Goal: Task Accomplishment & Management: Complete application form

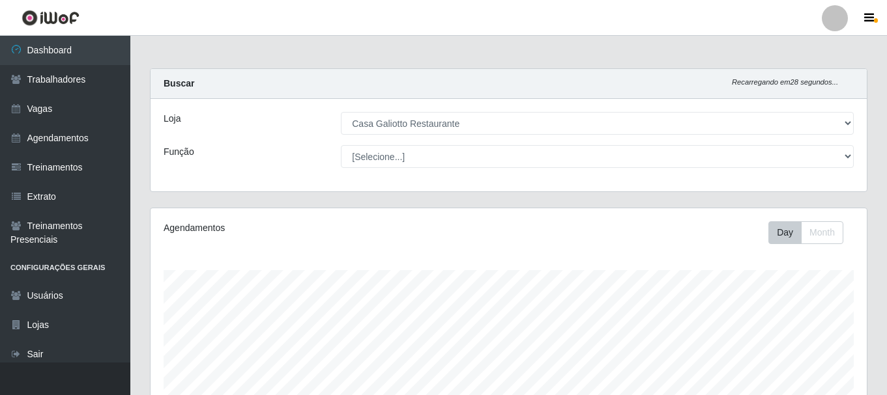
select select "279"
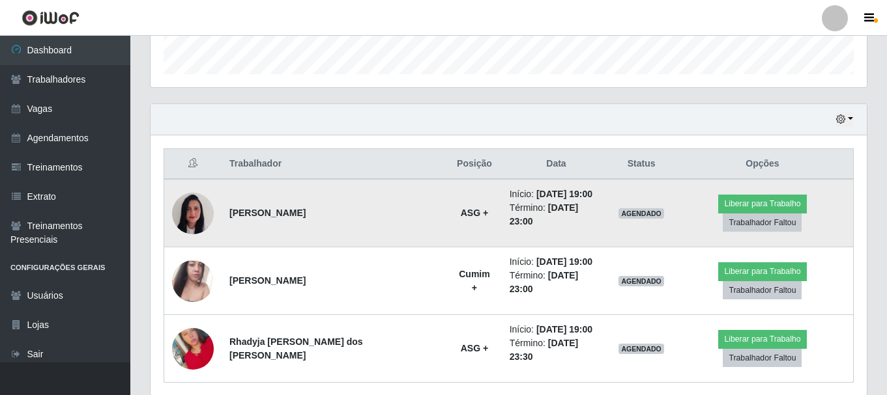
scroll to position [412, 0]
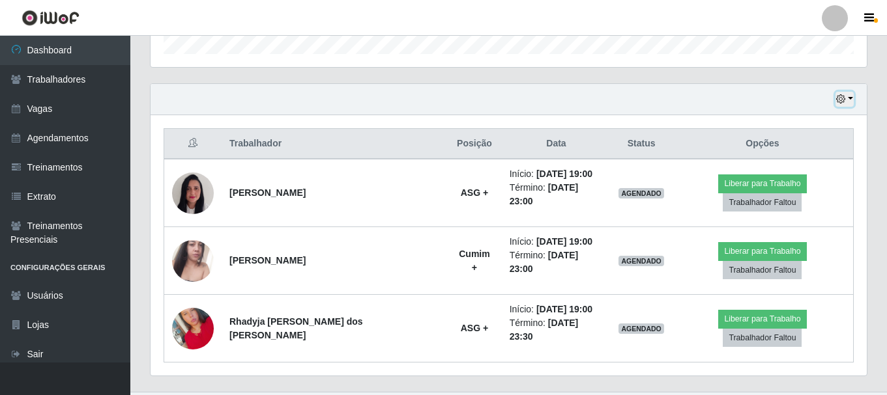
click at [851, 100] on button "button" at bounding box center [844, 99] width 18 height 15
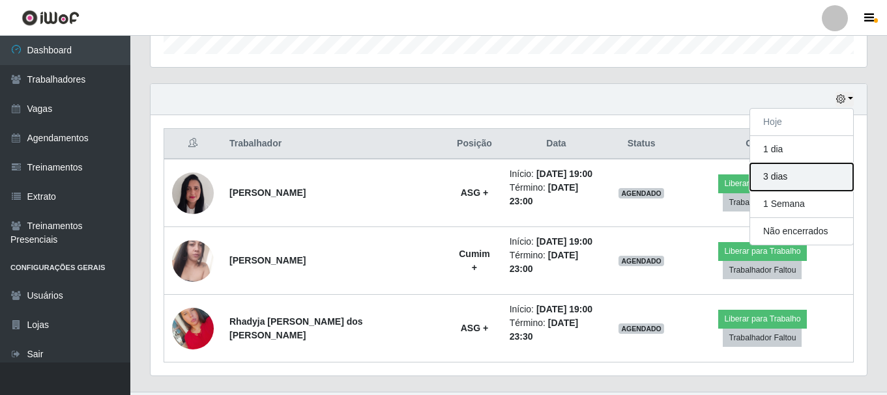
click at [781, 178] on button "3 dias" at bounding box center [801, 177] width 103 height 27
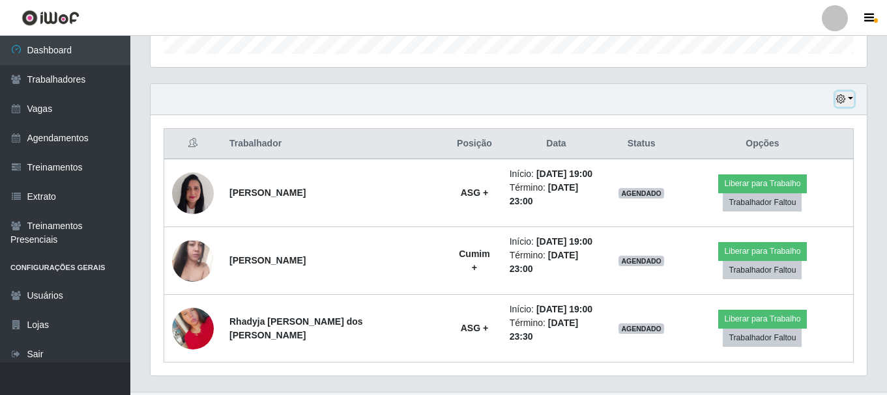
click at [848, 96] on button "button" at bounding box center [844, 99] width 18 height 15
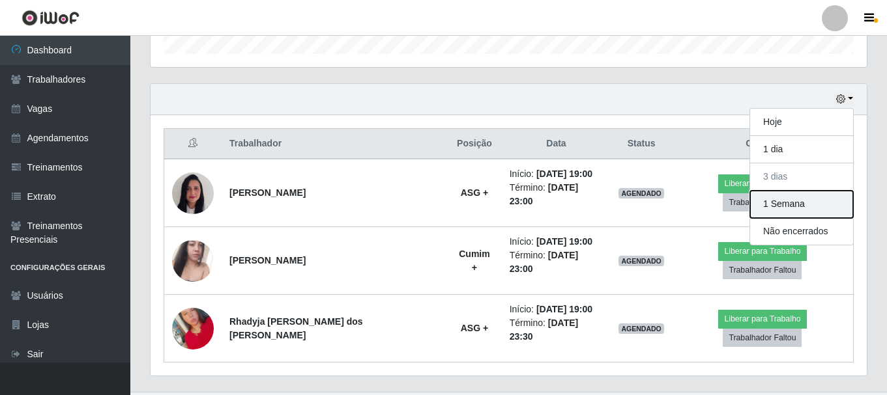
click at [788, 204] on button "1 Semana" at bounding box center [801, 204] width 103 height 27
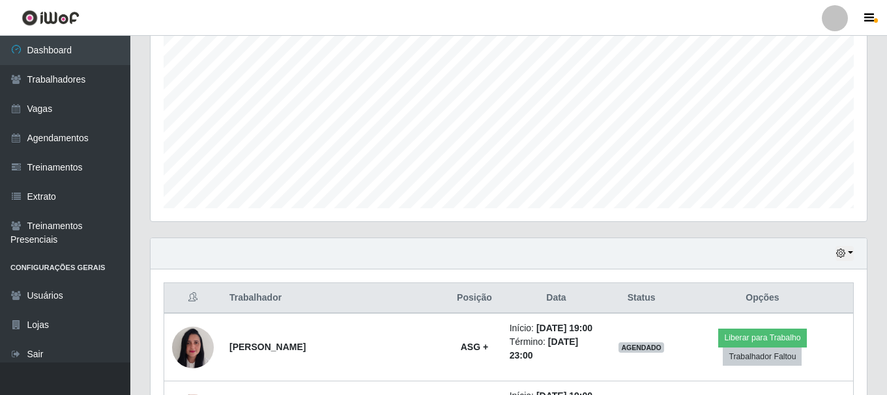
scroll to position [0, 0]
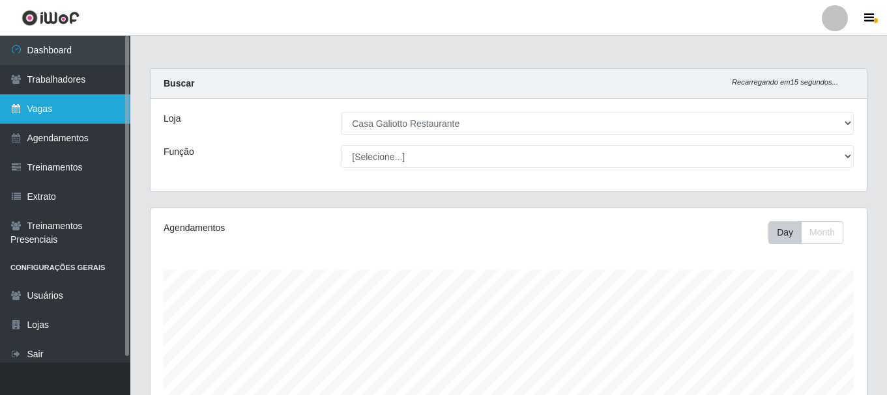
click at [55, 111] on link "Vagas" at bounding box center [65, 108] width 130 height 29
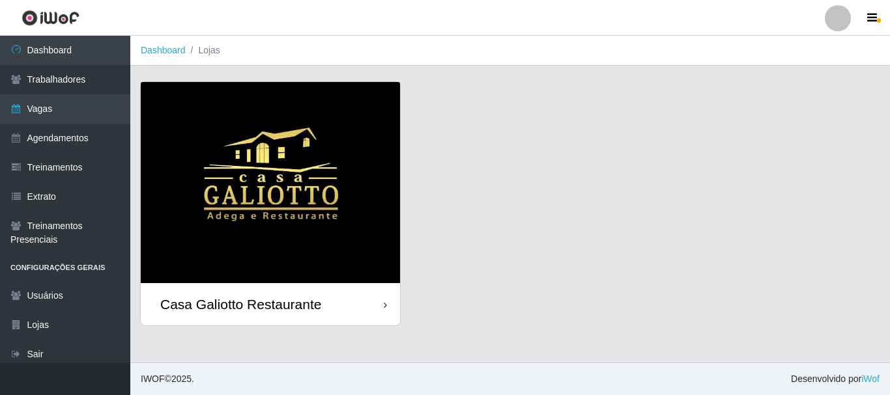
click at [380, 292] on div "Casa Galiotto Restaurante" at bounding box center [270, 304] width 259 height 42
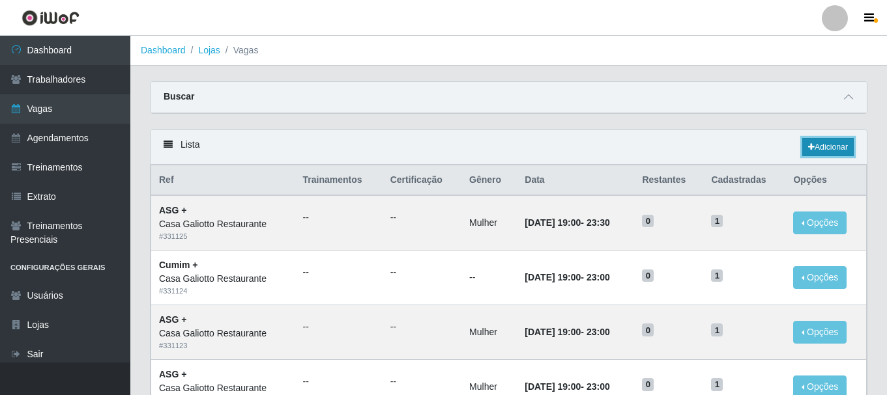
click at [829, 149] on link "Adicionar" at bounding box center [827, 147] width 51 height 18
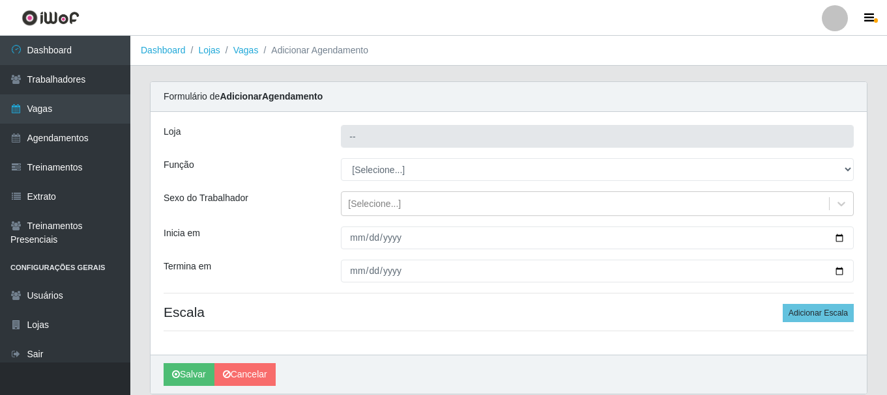
type input "Casa Galiotto Restaurante"
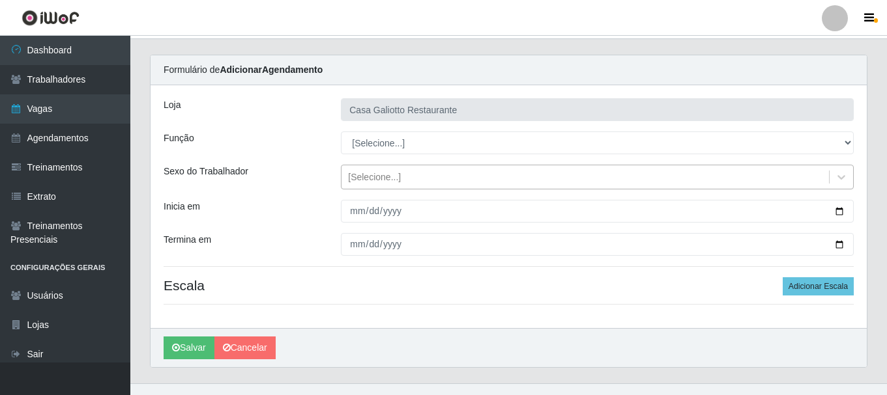
scroll to position [48, 0]
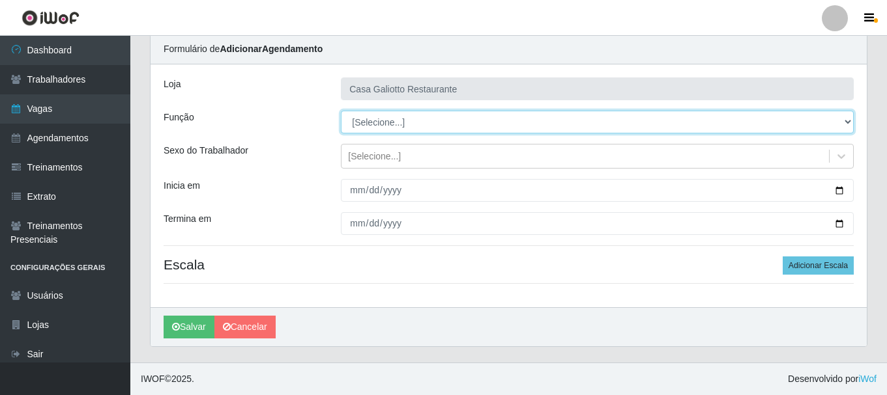
click at [439, 115] on select "[Selecione...] ASG ASG + ASG ++ Auxiliar de Cozinha Auxiliar de Cozinha + Auxil…" at bounding box center [597, 122] width 513 height 23
click at [412, 124] on select "[Selecione...] ASG ASG + ASG ++ Auxiliar de Cozinha Auxiliar de Cozinha + Auxil…" at bounding box center [597, 122] width 513 height 23
select select "92"
click at [341, 111] on select "[Selecione...] ASG ASG + ASG ++ Auxiliar de Cozinha Auxiliar de Cozinha + Auxil…" at bounding box center [597, 122] width 513 height 23
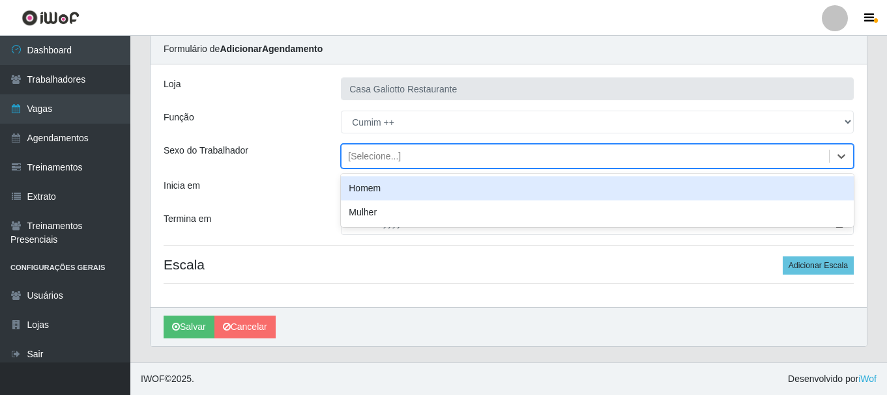
click at [418, 155] on div "[Selecione...]" at bounding box center [584, 157] width 487 height 22
click at [474, 162] on div "[Selecione...]" at bounding box center [584, 157] width 487 height 22
click at [401, 154] on div "[Selecione...]" at bounding box center [584, 157] width 487 height 22
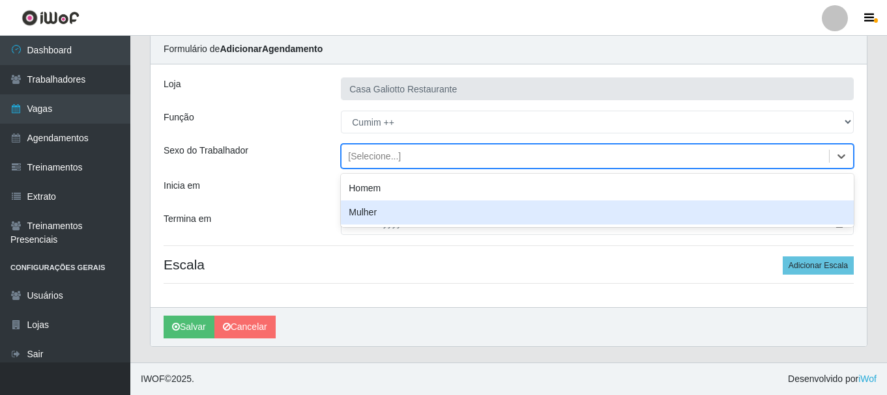
click at [386, 207] on div "Mulher" at bounding box center [597, 213] width 513 height 24
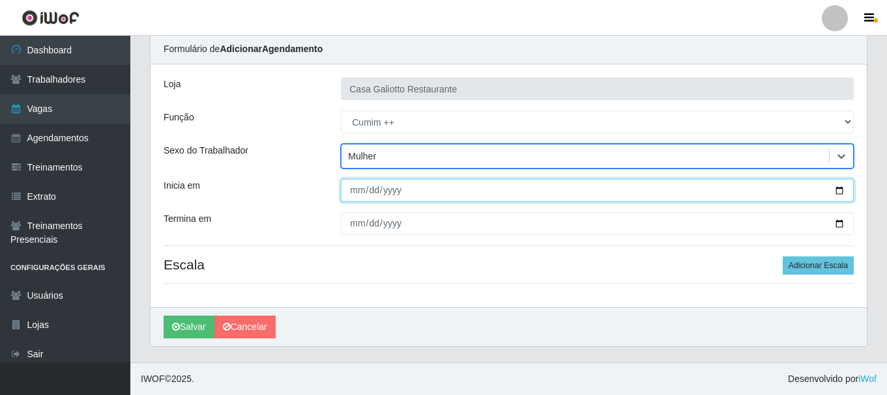
click at [355, 190] on input "Inicia em" at bounding box center [597, 190] width 513 height 23
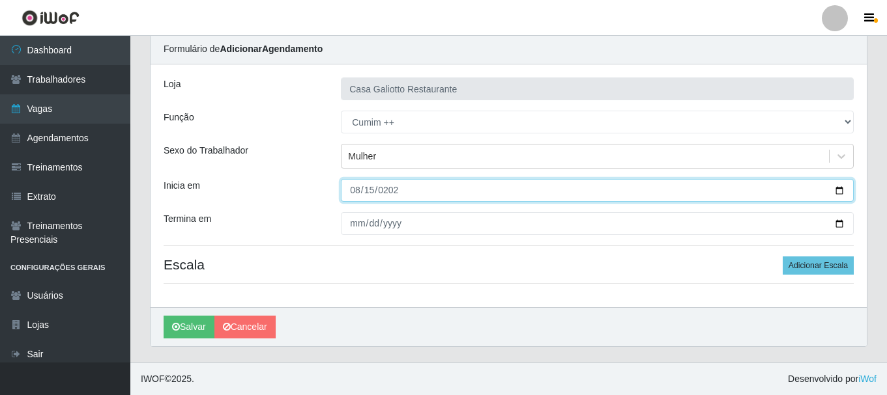
type input "[DATE]"
click at [164, 316] on button "Salvar" at bounding box center [189, 327] width 51 height 23
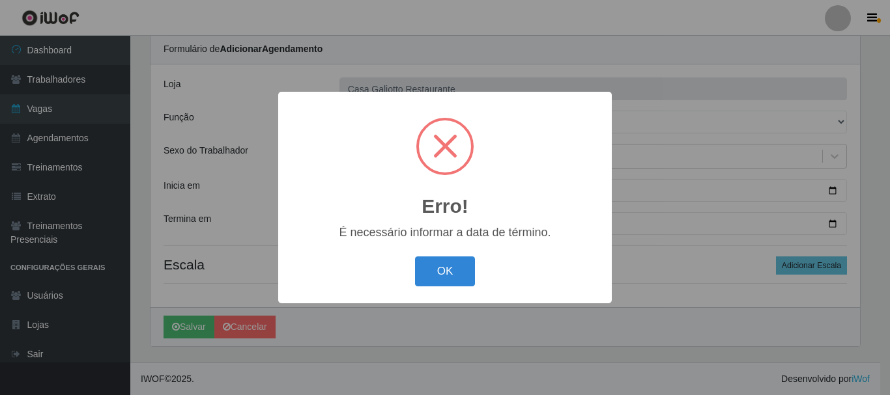
drag, startPoint x: 453, startPoint y: 275, endPoint x: 586, endPoint y: 255, distance: 135.1
click at [456, 278] on button "OK" at bounding box center [445, 272] width 61 height 31
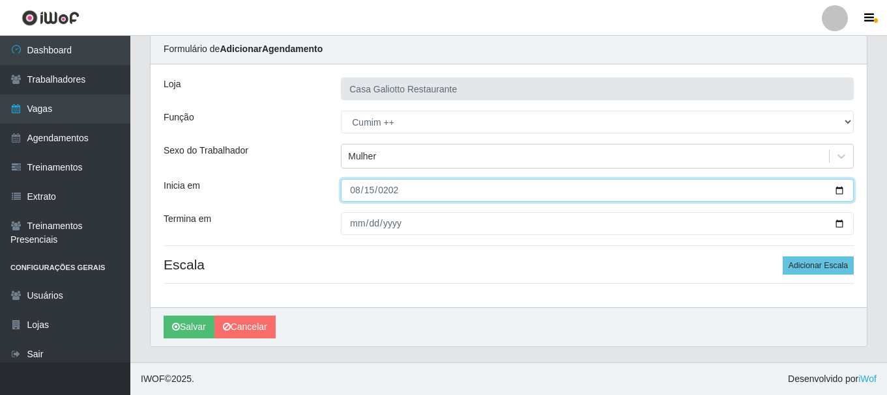
click at [837, 192] on input "[DATE]" at bounding box center [597, 190] width 513 height 23
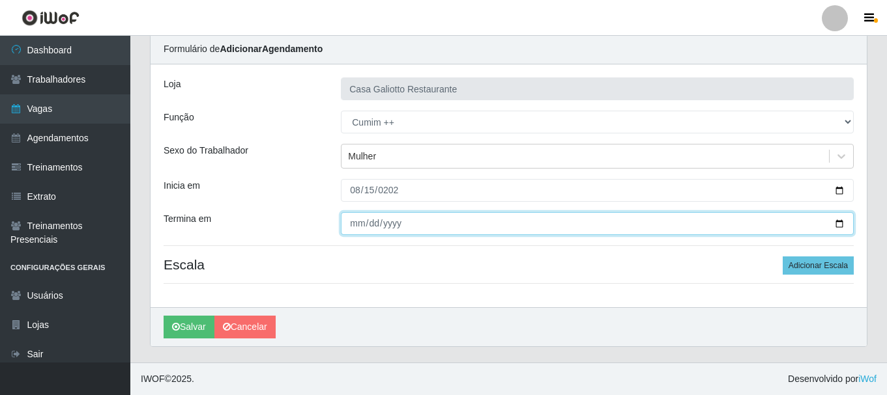
click at [841, 223] on input "Termina em" at bounding box center [597, 223] width 513 height 23
type input "[DATE]"
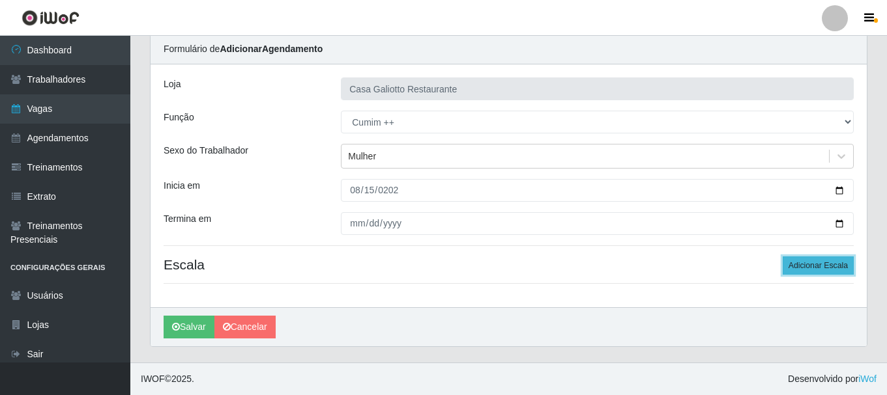
click at [809, 269] on button "Adicionar Escala" at bounding box center [817, 266] width 71 height 18
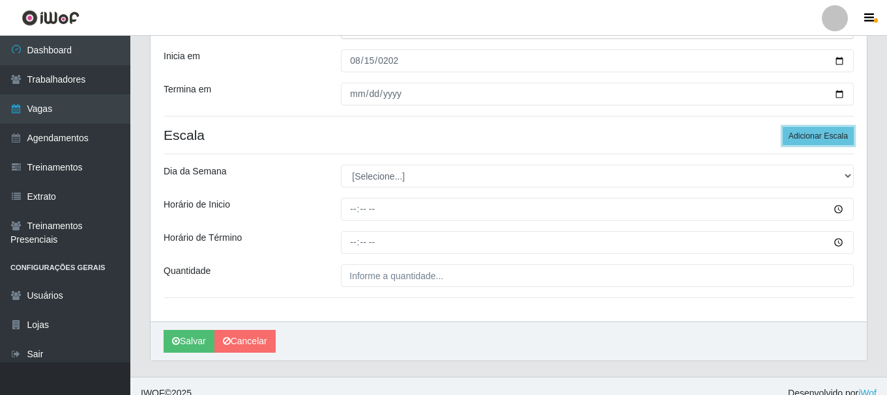
scroll to position [178, 0]
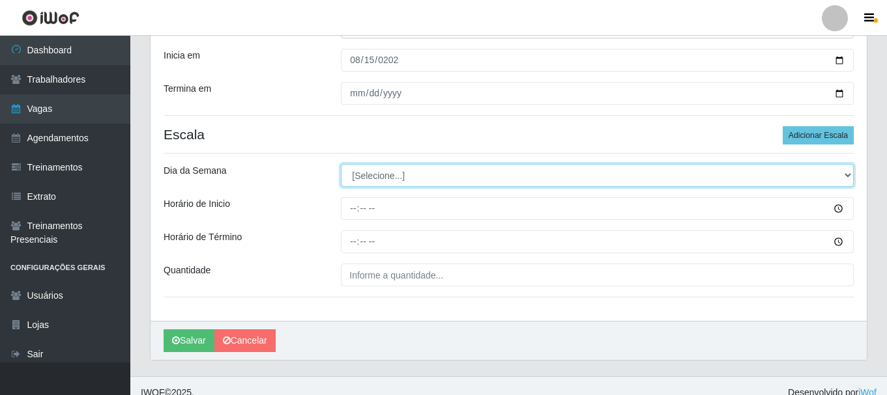
click at [400, 170] on select "[Selecione...] Segunda Terça Quarta Quinta Sexta Sábado Domingo" at bounding box center [597, 175] width 513 height 23
click at [429, 179] on select "[Selecione...] Segunda Terça Quarta Quinta Sexta Sábado Domingo" at bounding box center [597, 175] width 513 height 23
select select "5"
click at [341, 164] on select "[Selecione...] Segunda Terça Quarta Quinta Sexta Sábado Domingo" at bounding box center [597, 175] width 513 height 23
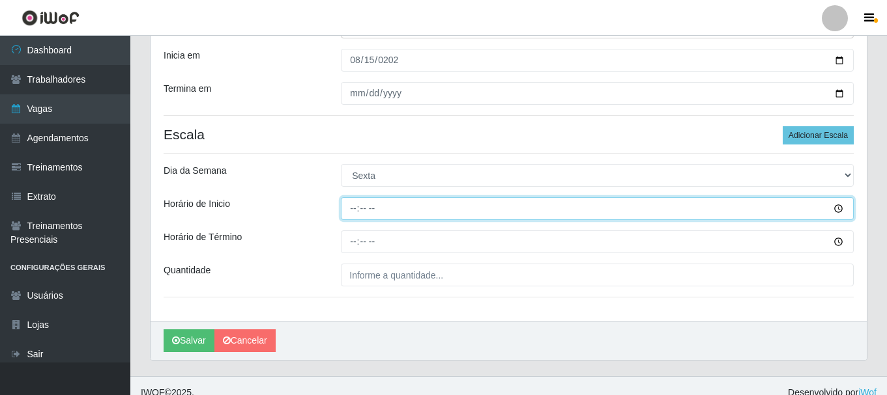
click at [354, 206] on input "Horário de Inicio" at bounding box center [597, 208] width 513 height 23
type input "11:00"
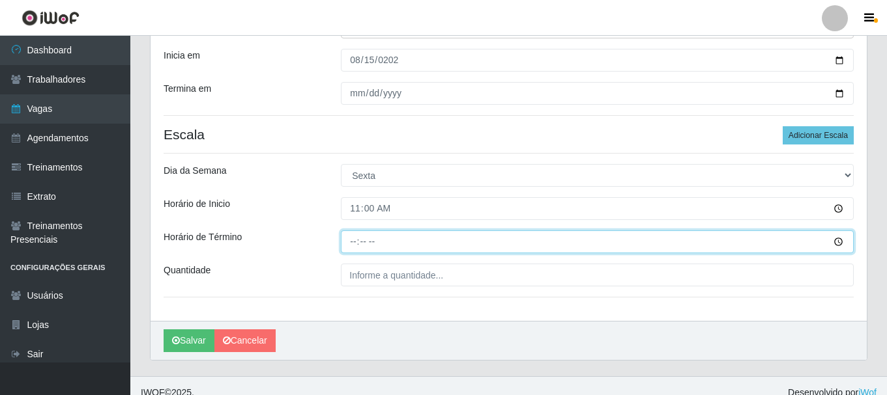
click at [352, 246] on input "Horário de Término" at bounding box center [597, 242] width 513 height 23
type input "16:00"
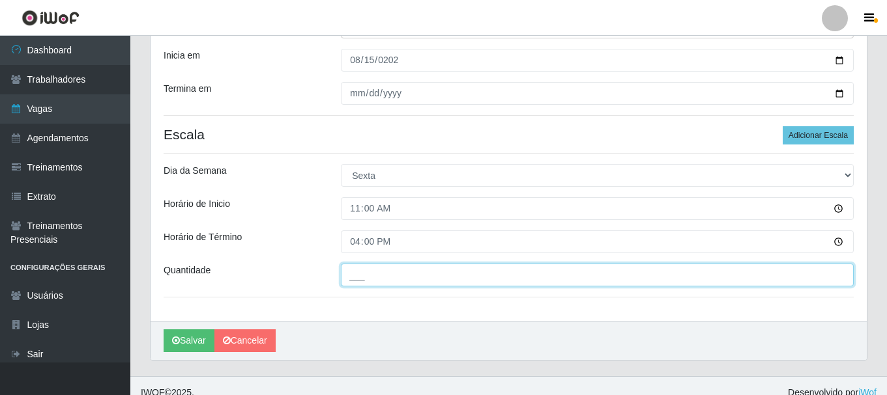
click at [401, 276] on input "___" at bounding box center [597, 275] width 513 height 23
type input "1__"
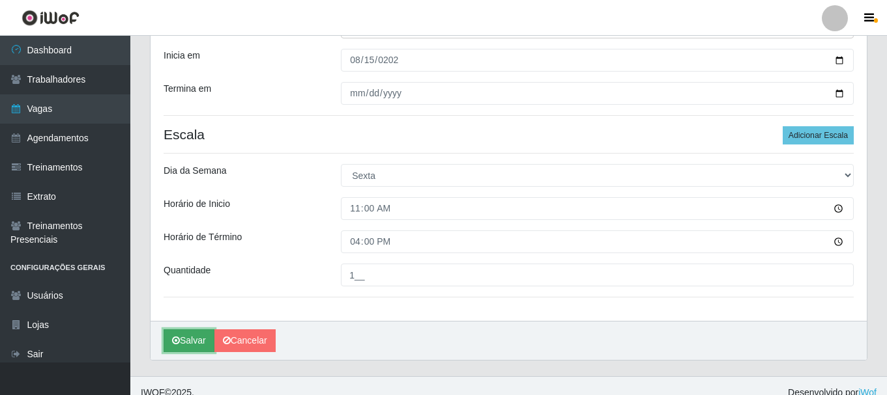
click at [183, 337] on button "Salvar" at bounding box center [189, 341] width 51 height 23
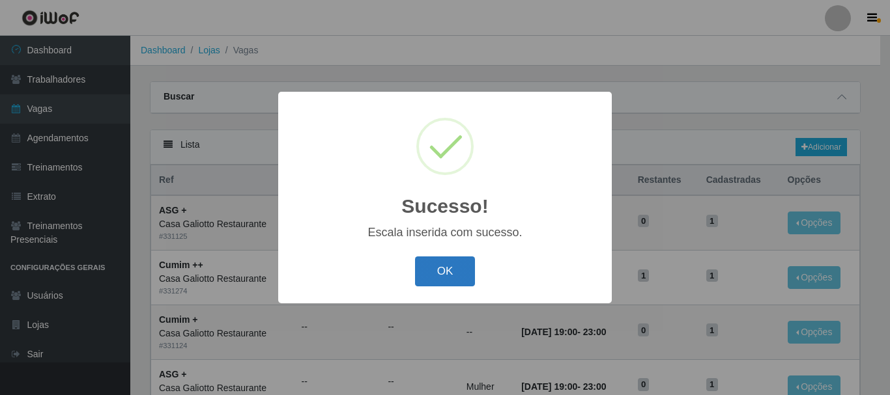
click at [431, 265] on button "OK" at bounding box center [445, 272] width 61 height 31
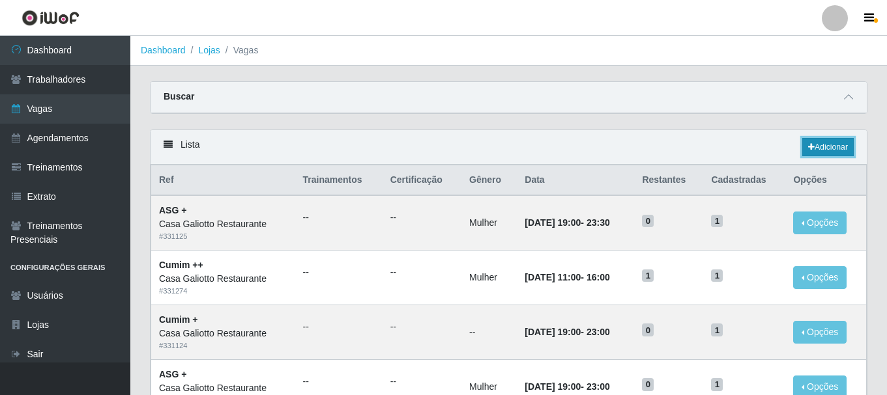
click at [835, 143] on link "Adicionar" at bounding box center [827, 147] width 51 height 18
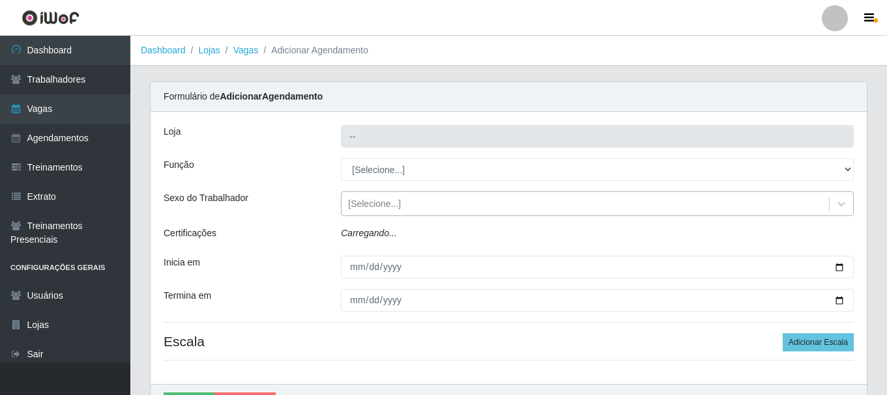
type input "Casa Galiotto Restaurante"
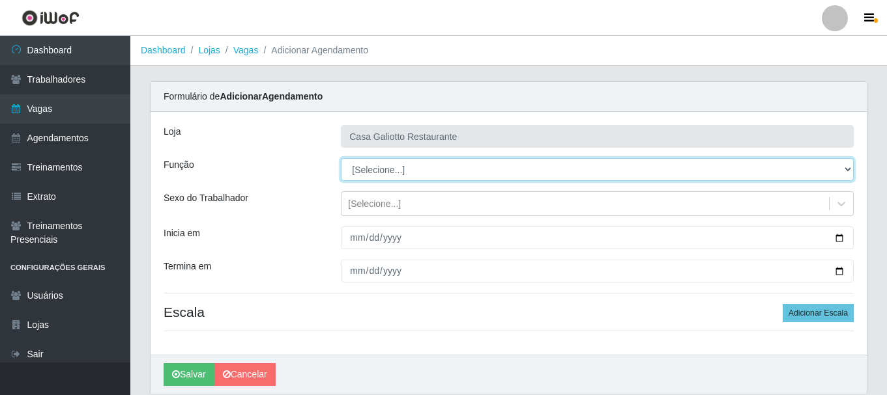
click at [422, 171] on select "[Selecione...] ASG ASG + ASG ++ Auxiliar de Cozinha Auxiliar de Cozinha + Auxil…" at bounding box center [597, 169] width 513 height 23
select select "92"
click at [341, 158] on select "[Selecione...] ASG ASG + ASG ++ Auxiliar de Cozinha Auxiliar de Cozinha + Auxil…" at bounding box center [597, 169] width 513 height 23
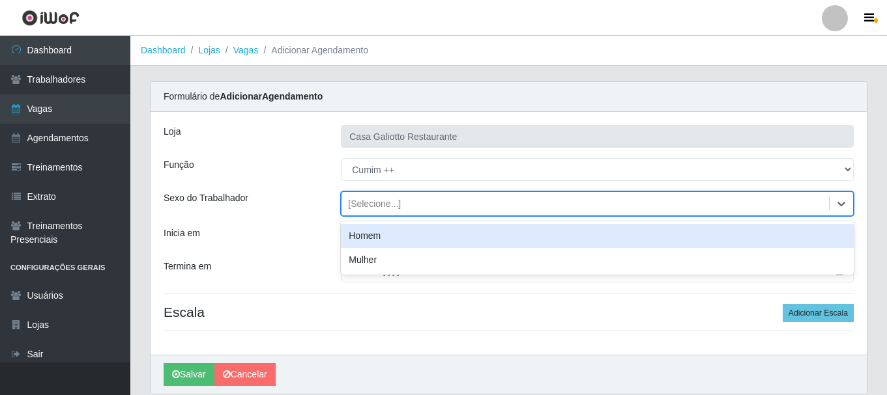
click at [401, 206] on div "[Selecione...]" at bounding box center [584, 205] width 487 height 22
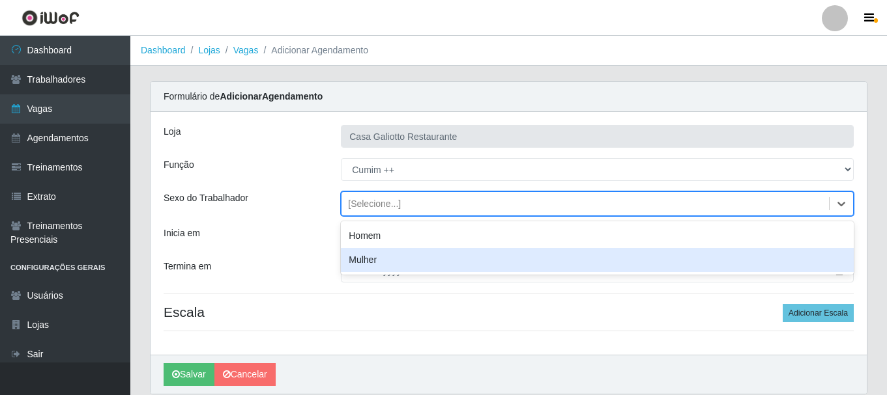
click at [389, 263] on div "Mulher" at bounding box center [597, 260] width 513 height 24
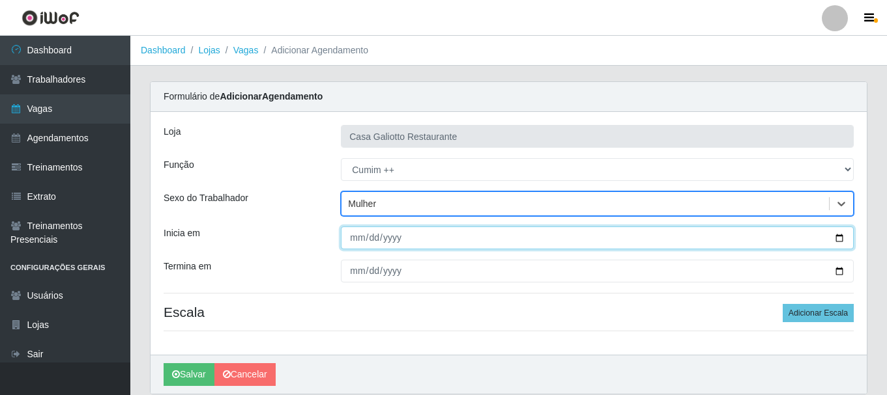
click at [839, 237] on input "Inicia em" at bounding box center [597, 238] width 513 height 23
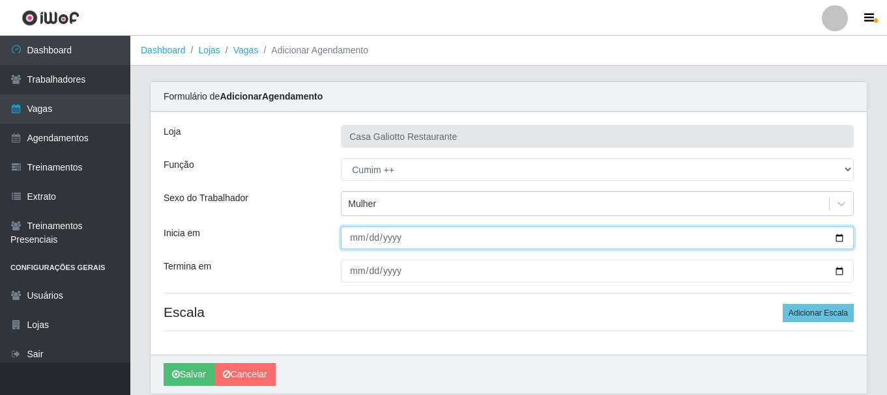
type input "[DATE]"
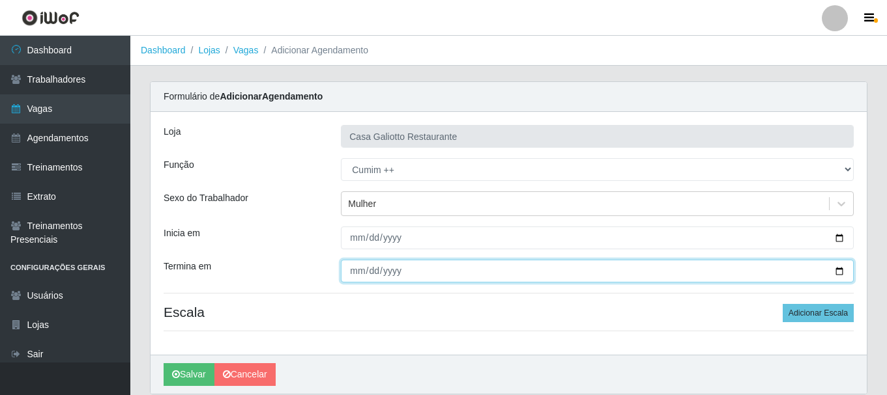
click at [840, 271] on input "Termina em" at bounding box center [597, 271] width 513 height 23
type input "[DATE]"
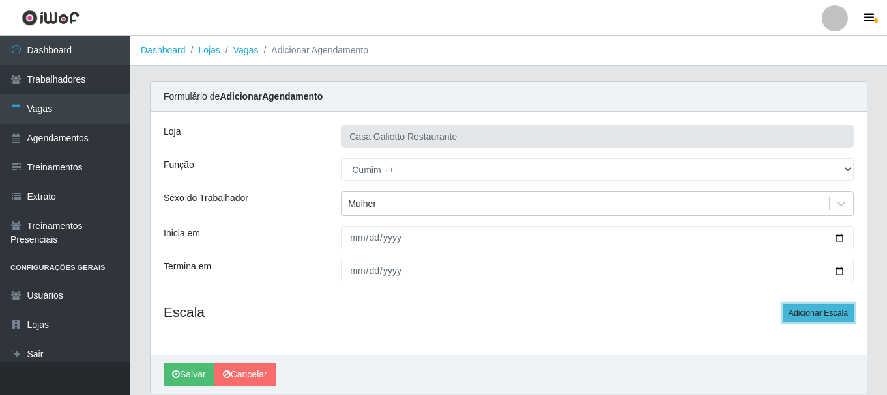
click at [835, 309] on button "Adicionar Escala" at bounding box center [817, 313] width 71 height 18
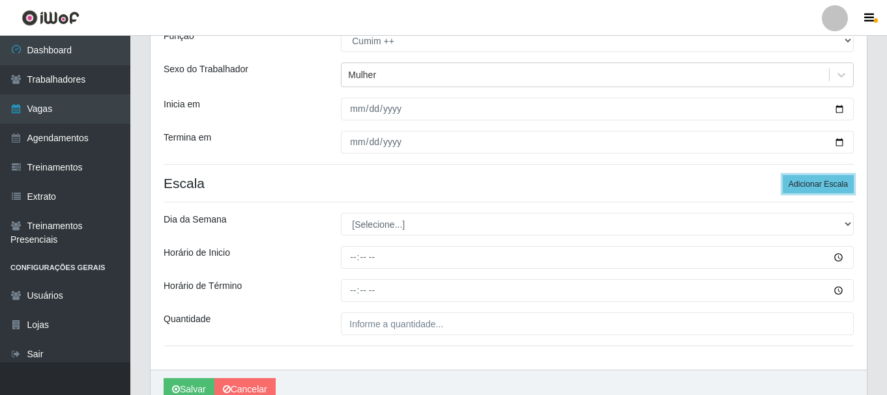
scroll to position [130, 0]
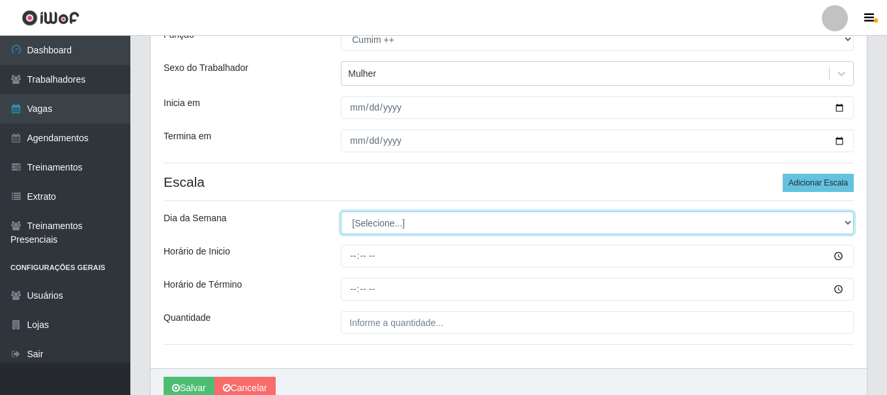
click at [798, 225] on select "[Selecione...] Segunda Terça Quarta Quinta Sexta Sábado Domingo" at bounding box center [597, 223] width 513 height 23
select select "5"
click at [341, 212] on select "[Selecione...] Segunda Terça Quarta Quinta Sexta Sábado Domingo" at bounding box center [597, 223] width 513 height 23
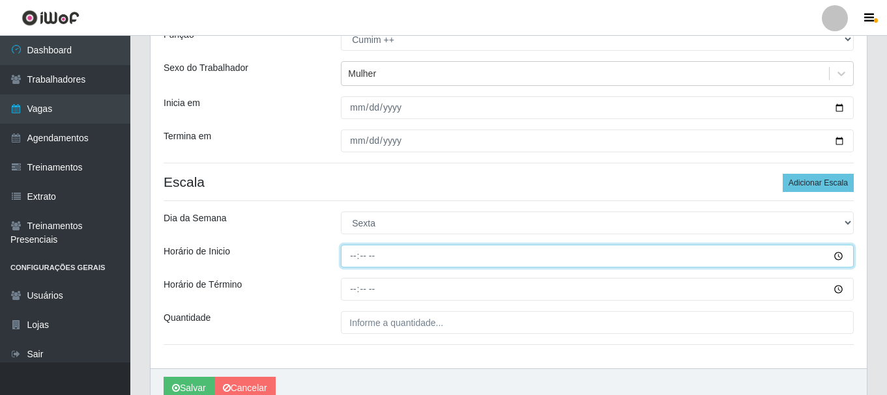
click at [350, 257] on input "Horário de Inicio" at bounding box center [597, 256] width 513 height 23
type input "12:00"
click at [164, 377] on button "Salvar" at bounding box center [189, 388] width 51 height 23
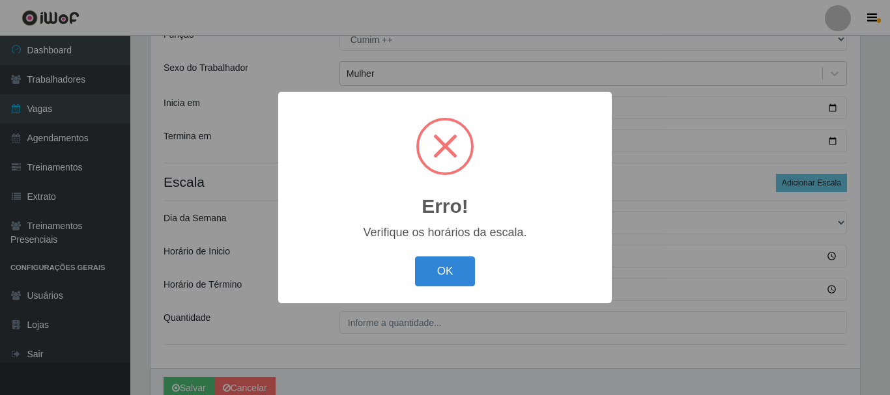
click at [415, 257] on button "OK" at bounding box center [445, 272] width 61 height 31
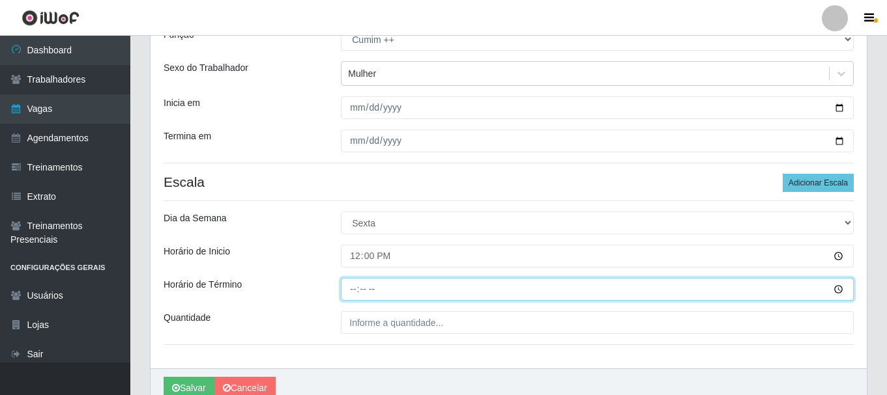
click at [357, 289] on input "Horário de Término" at bounding box center [597, 289] width 513 height 23
type input "17:00"
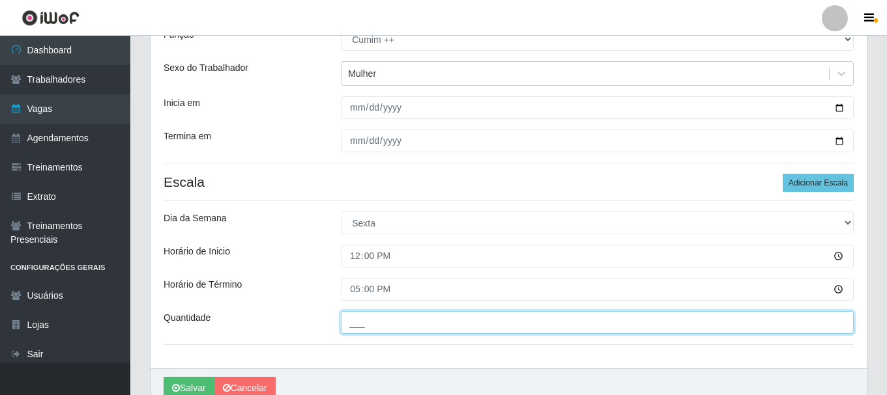
click at [370, 319] on input "___" at bounding box center [597, 322] width 513 height 23
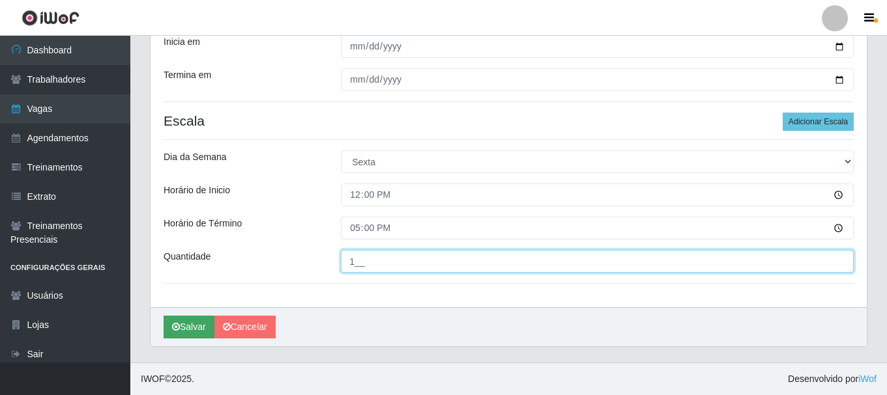
type input "1__"
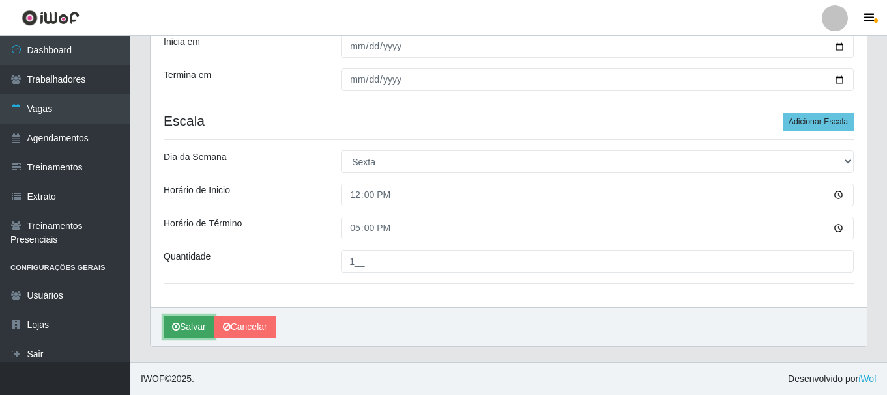
click at [185, 323] on button "Salvar" at bounding box center [189, 327] width 51 height 23
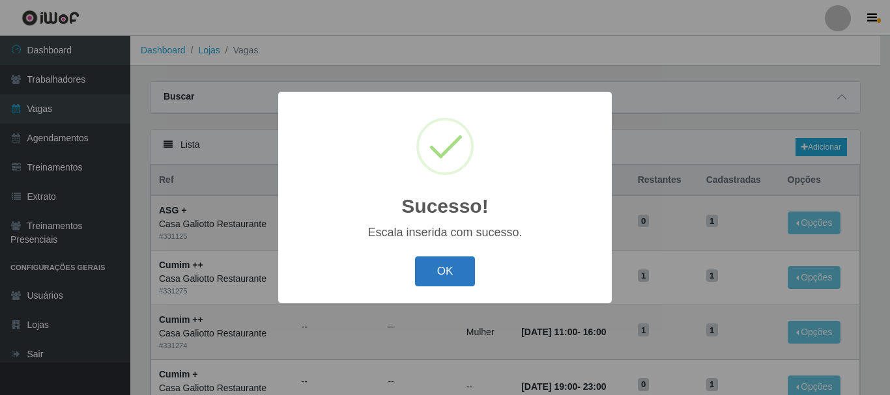
click at [444, 283] on button "OK" at bounding box center [445, 272] width 61 height 31
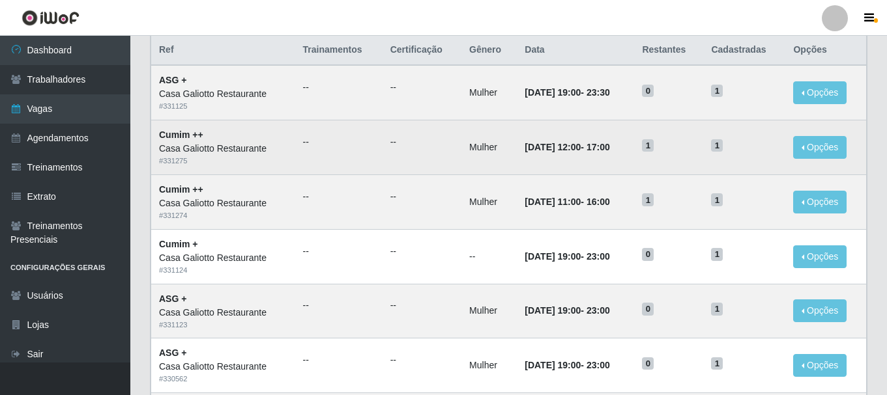
scroll to position [65, 0]
